Goal: Task Accomplishment & Management: Use online tool/utility

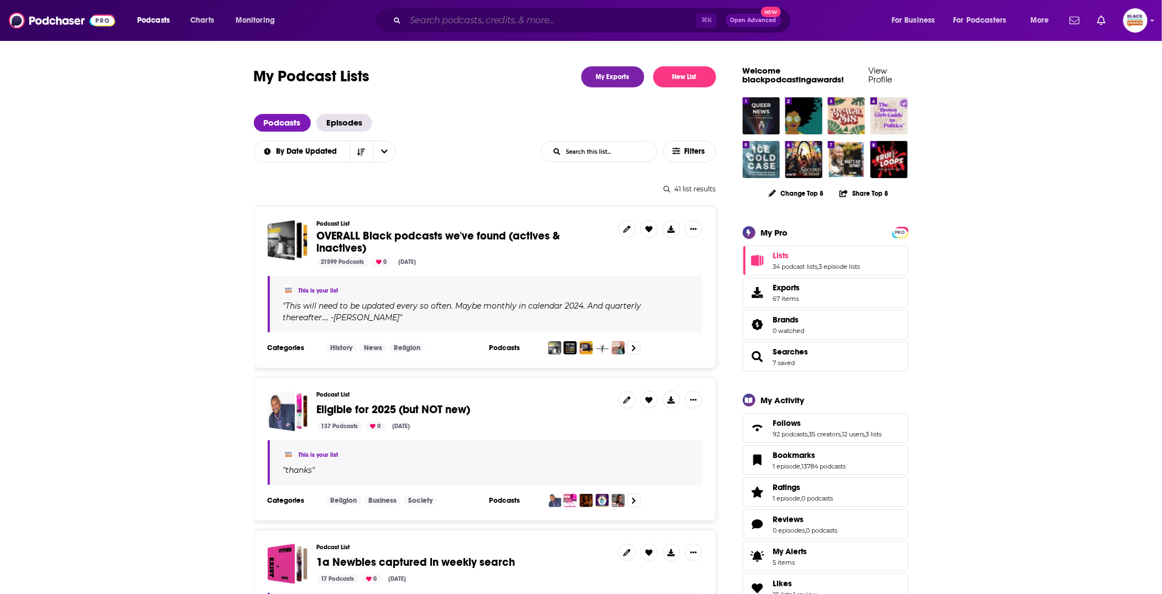
click at [451, 20] on input "Search podcasts, credits, & more..." at bounding box center [550, 21] width 291 height 18
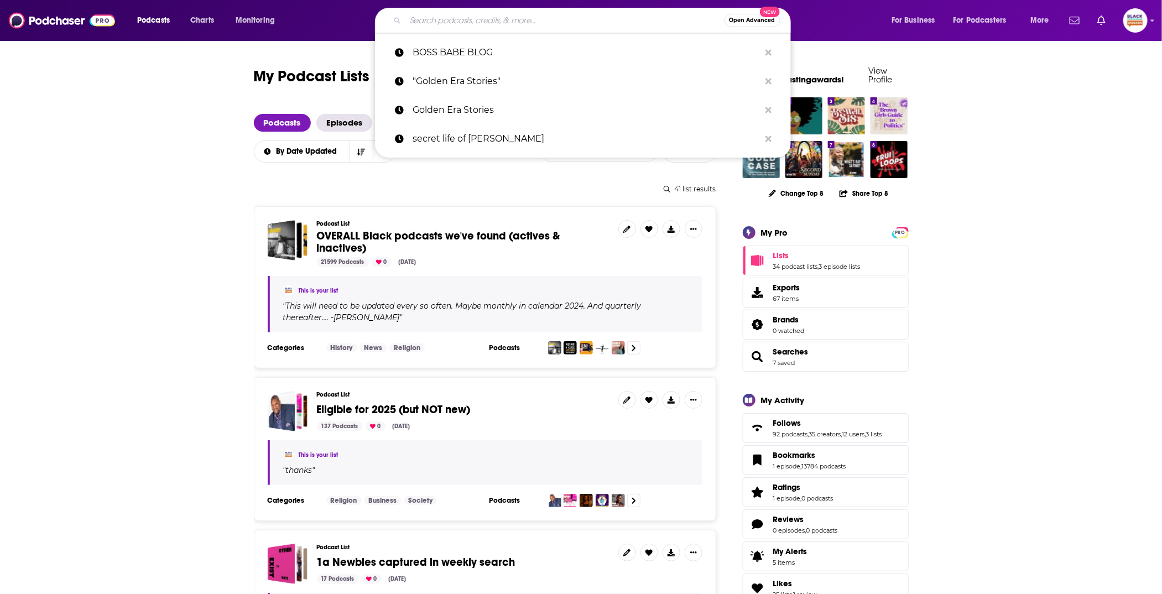
paste input "The Mamavegaz Show"
type input "The Mamavegaz Show"
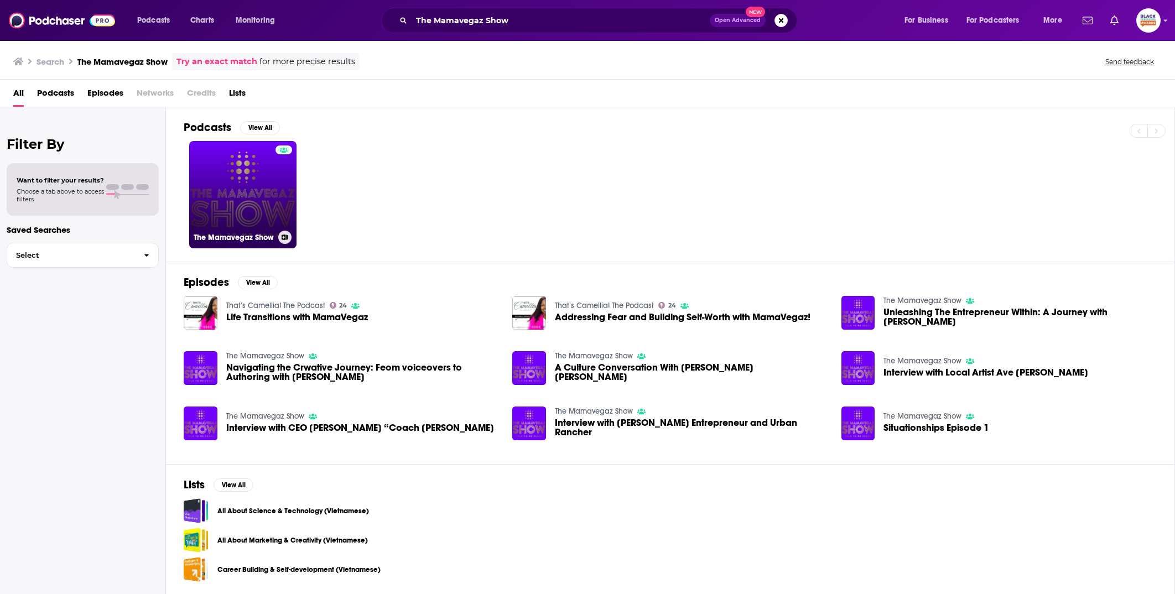
click at [256, 184] on link "The Mamavegaz Show" at bounding box center [242, 194] width 107 height 107
click at [255, 182] on link "The Mamavegaz Show" at bounding box center [242, 194] width 107 height 107
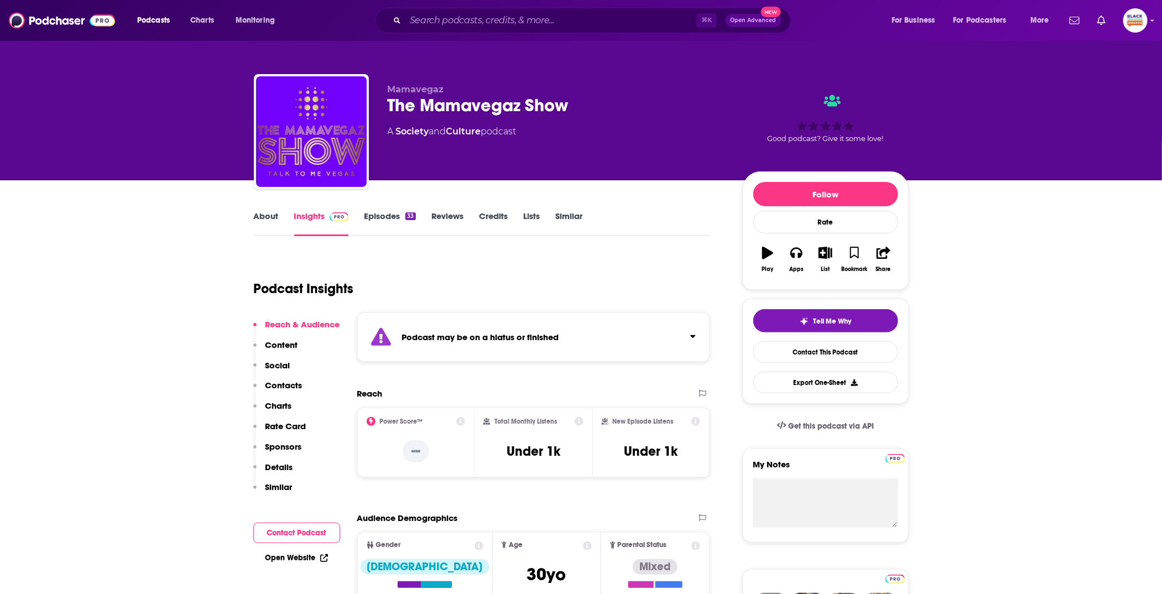
click at [575, 336] on div "Podcast may be on a hiatus or finished" at bounding box center [533, 337] width 353 height 49
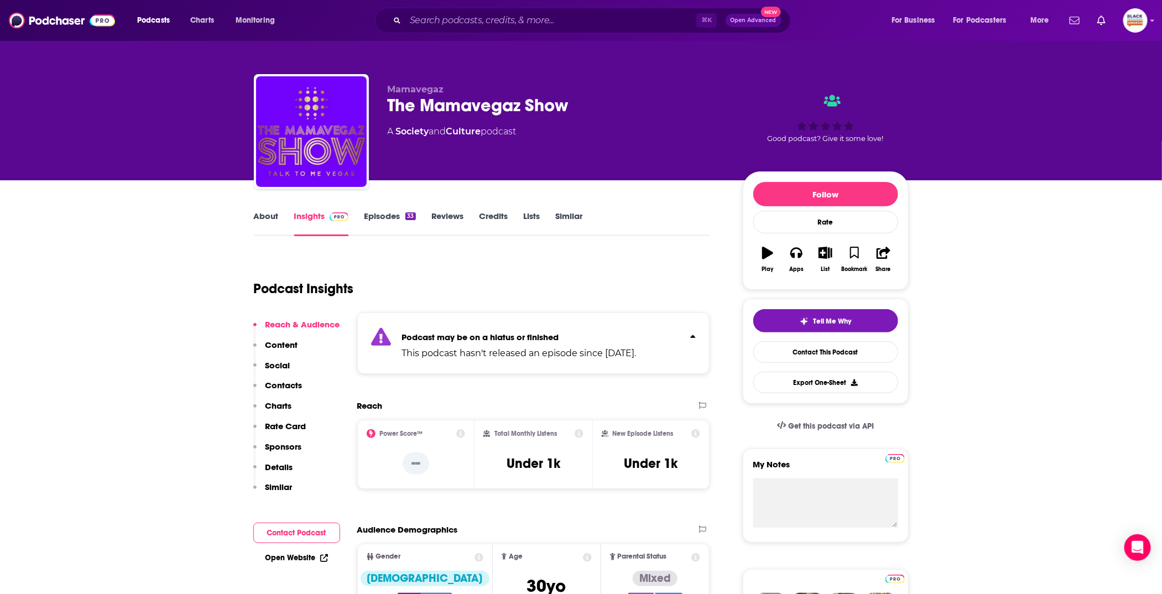
click at [413, 228] on link "Episodes 33" at bounding box center [389, 223] width 51 height 25
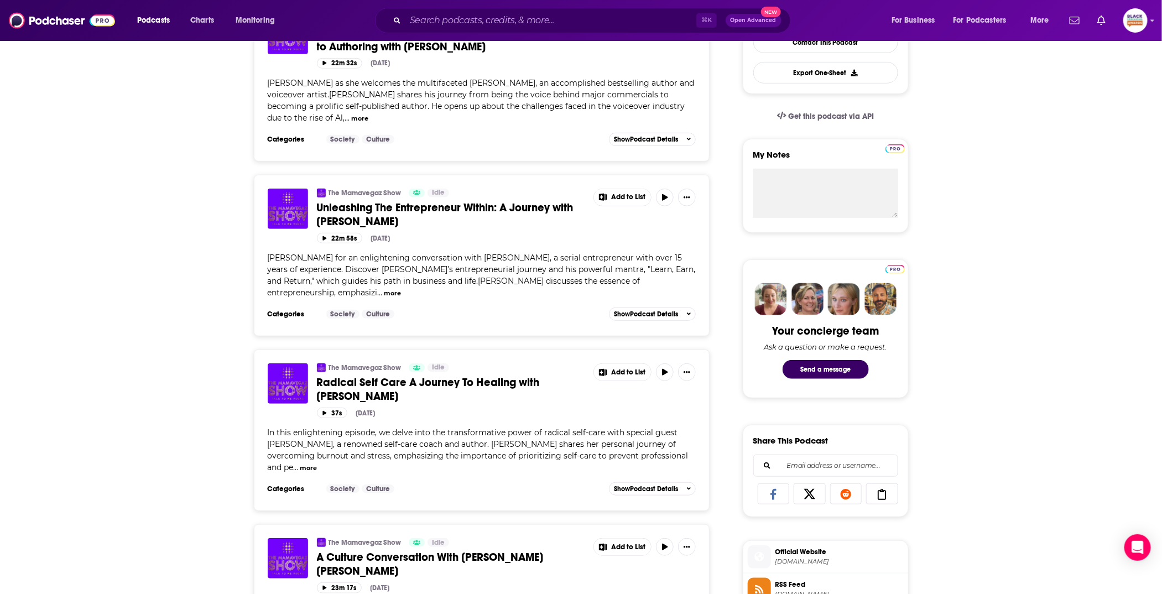
scroll to position [101, 0]
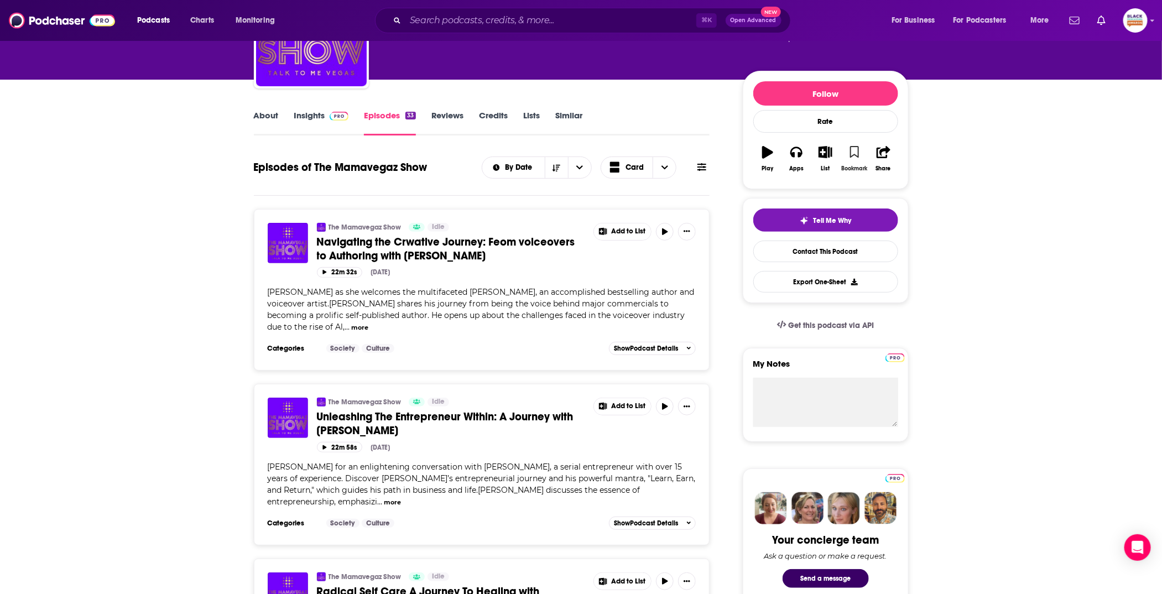
click at [856, 149] on icon "button" at bounding box center [854, 152] width 9 height 12
click at [821, 154] on icon "button" at bounding box center [826, 152] width 14 height 12
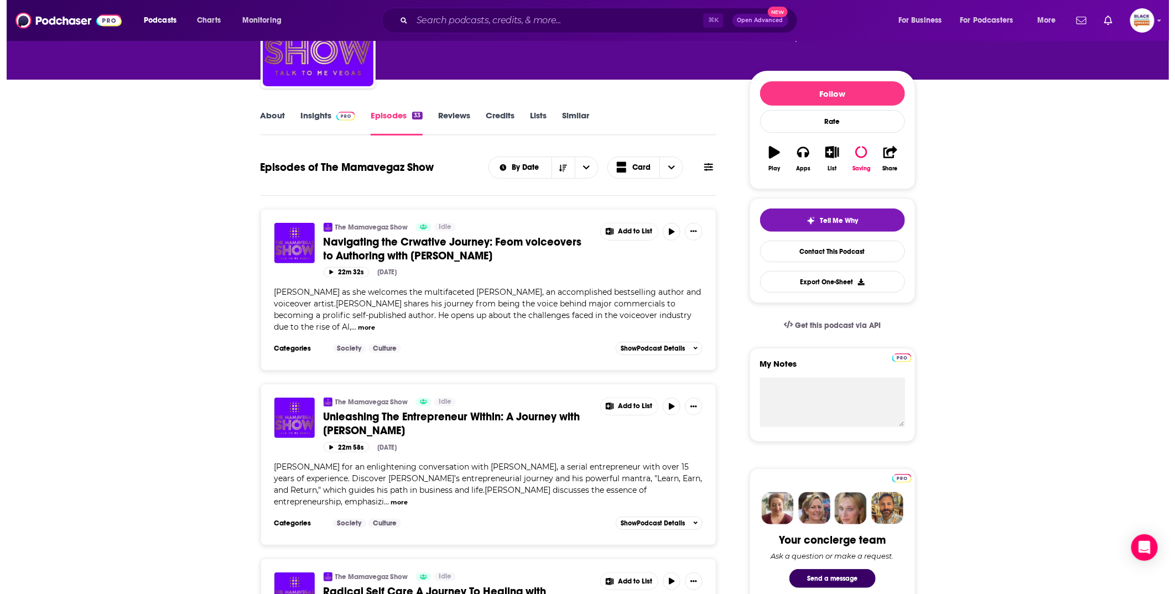
scroll to position [0, 0]
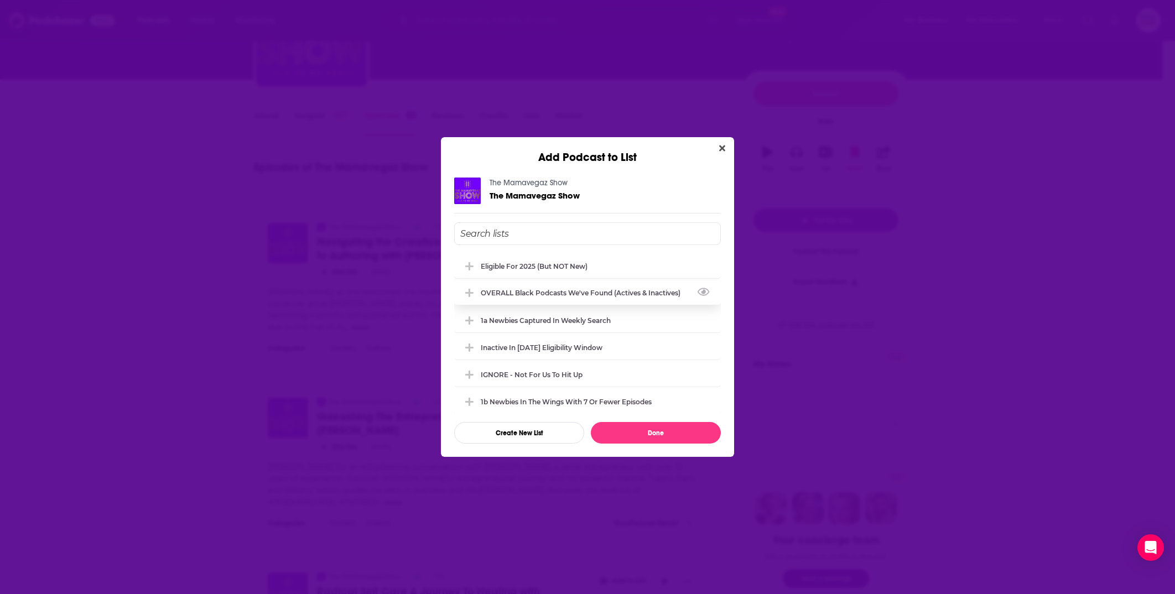
click at [577, 287] on div "OVERALL Black podcasts we've found (actives & inactives)" at bounding box center [587, 292] width 267 height 24
click at [564, 264] on div "Eligible for 2025 (but NOT new)" at bounding box center [537, 266] width 113 height 8
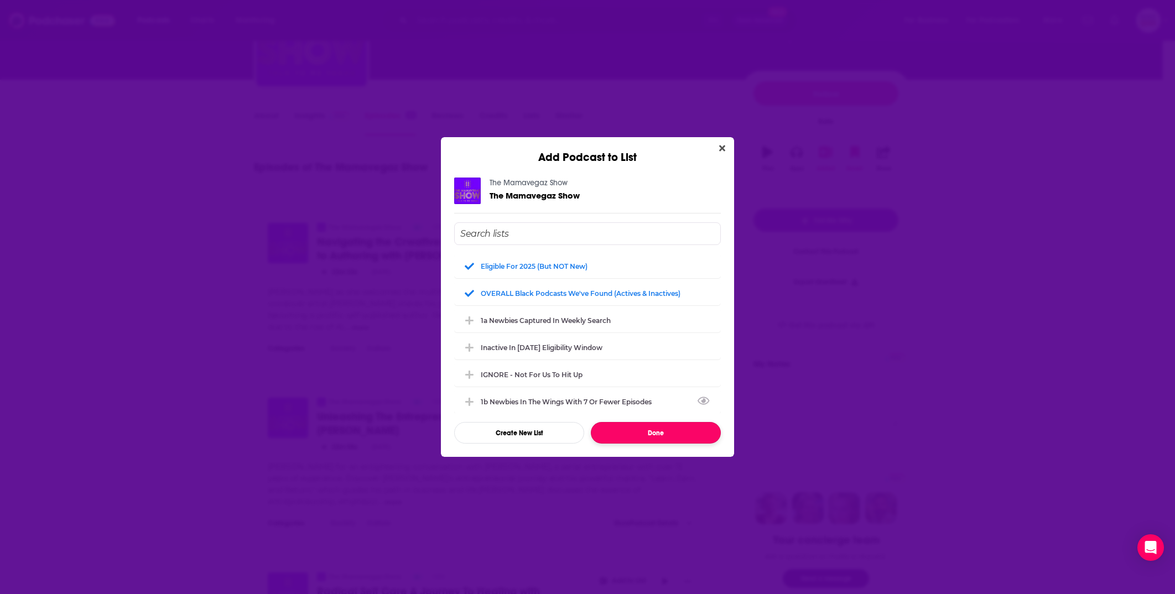
click at [640, 427] on button "Done" at bounding box center [656, 433] width 130 height 22
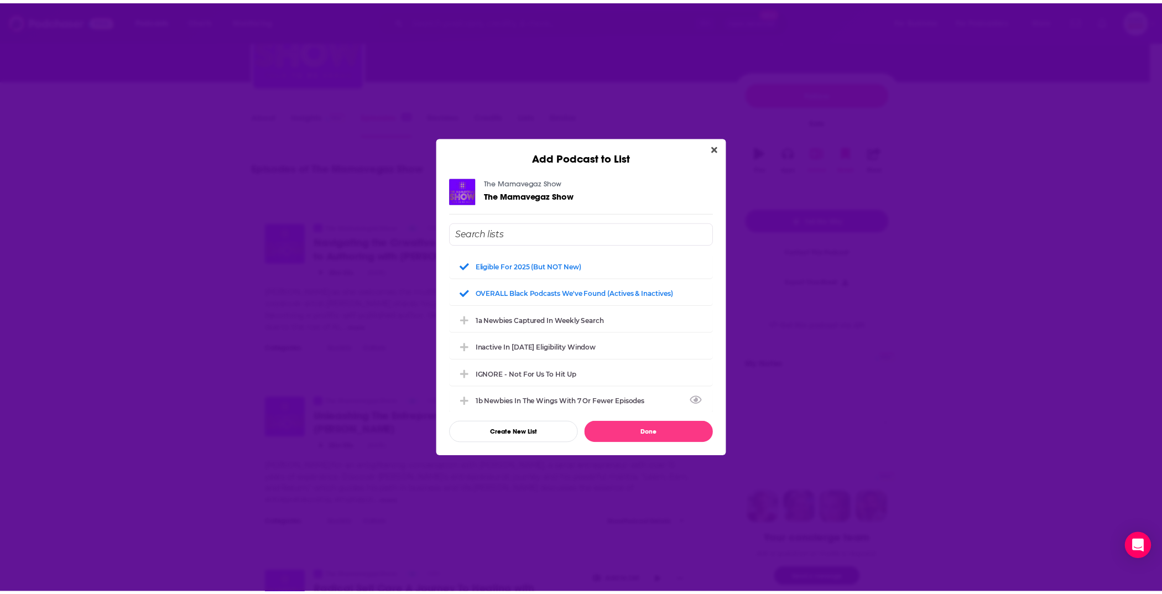
scroll to position [101, 0]
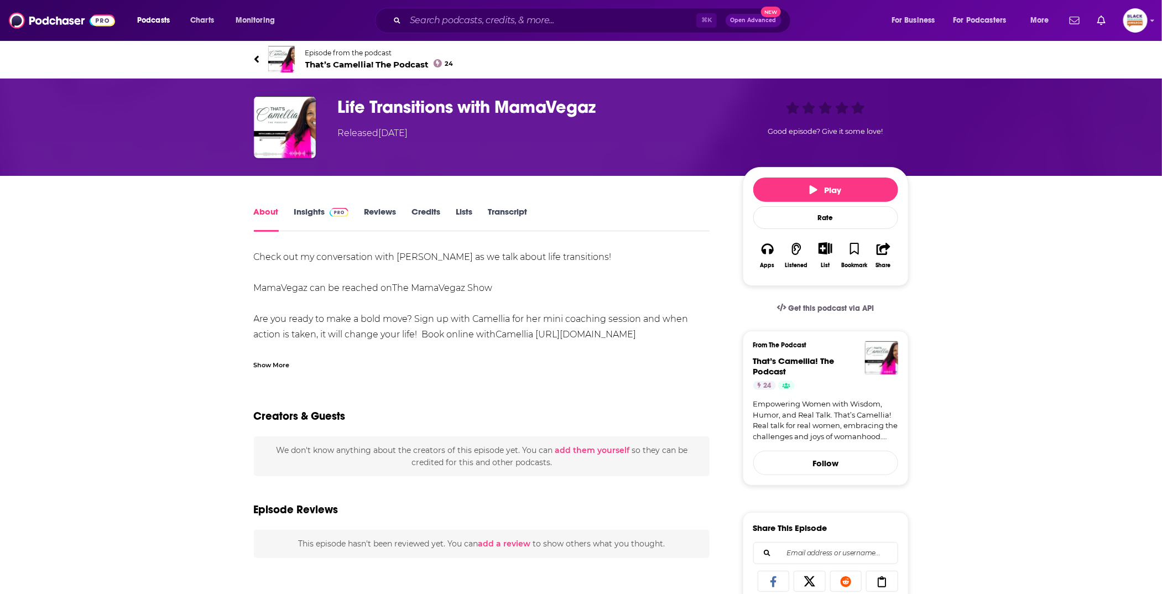
click at [280, 59] on img at bounding box center [281, 59] width 27 height 27
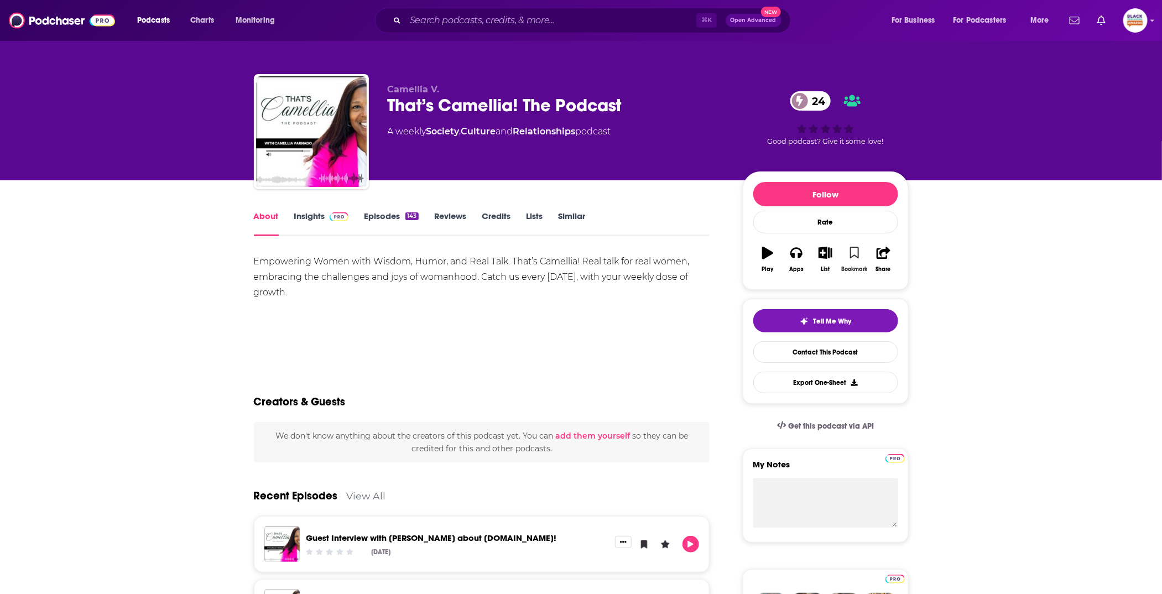
click at [855, 249] on icon "button" at bounding box center [854, 253] width 9 height 12
click at [829, 252] on icon "button" at bounding box center [826, 253] width 14 height 12
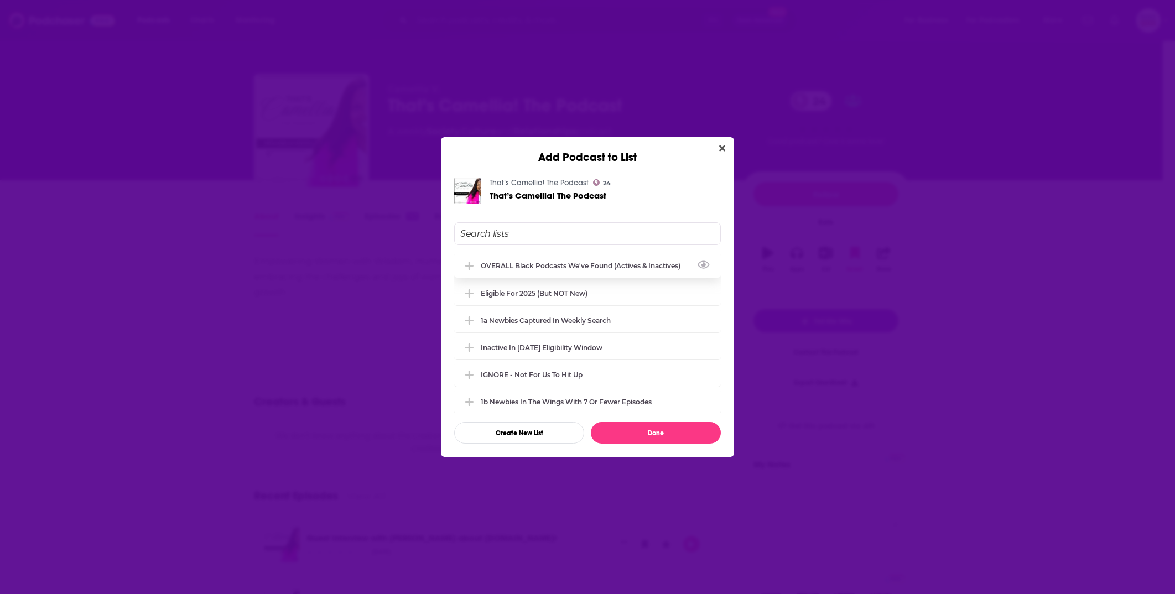
click at [608, 264] on div "OVERALL Black podcasts we've found (actives & inactives)" at bounding box center [584, 266] width 206 height 8
click at [614, 301] on div "Eligible for 2025 (but NOT new)" at bounding box center [587, 292] width 267 height 24
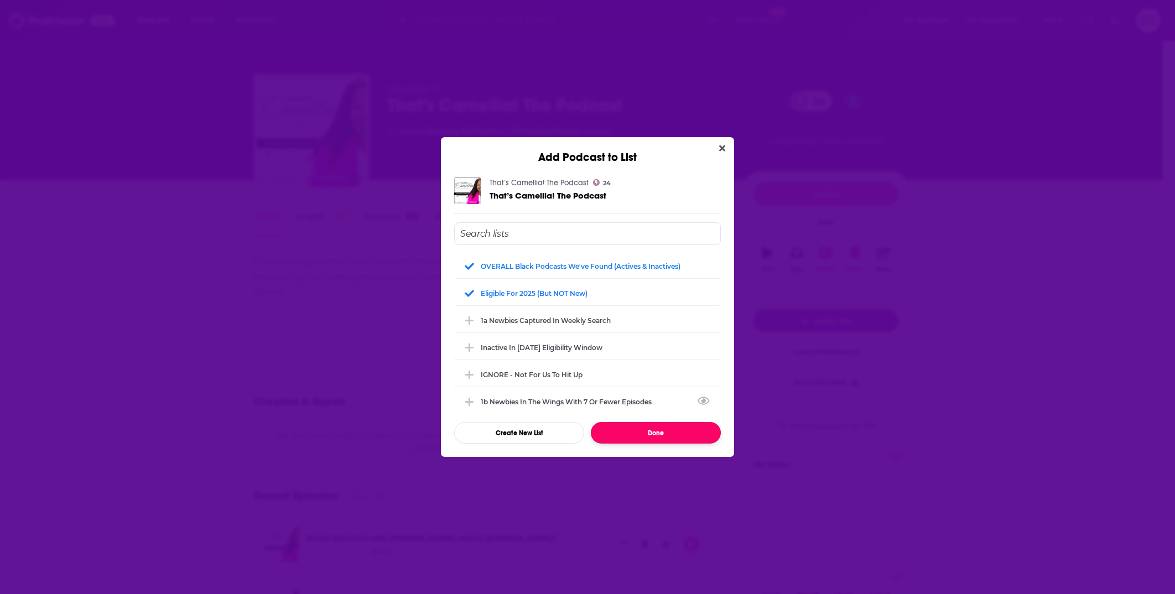
click at [679, 438] on button "Done" at bounding box center [656, 433] width 130 height 22
